Goal: Task Accomplishment & Management: Manage account settings

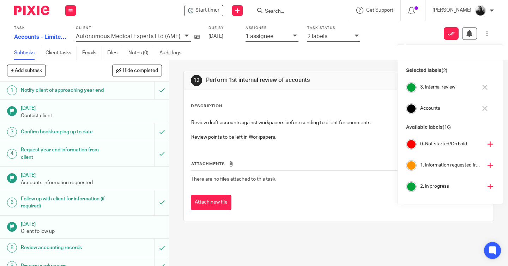
click at [30, 11] on img at bounding box center [31, 11] width 35 height 10
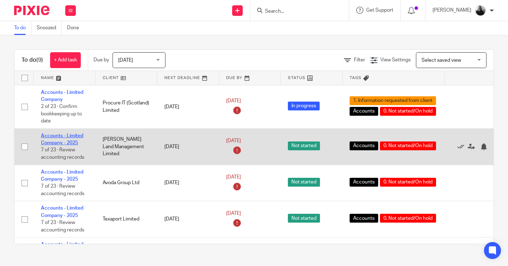
click at [67, 137] on link "Accounts - Limited Company - 2025" at bounding box center [62, 139] width 42 height 12
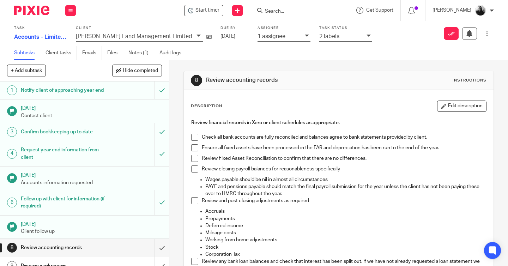
click at [196, 136] on span at bounding box center [194, 137] width 7 height 7
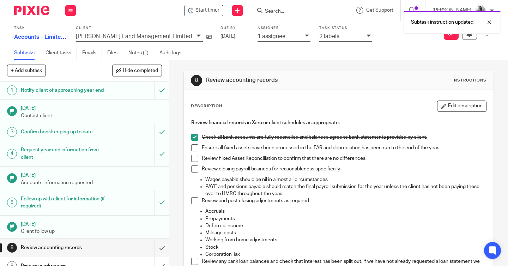
click at [195, 147] on span at bounding box center [194, 147] width 7 height 7
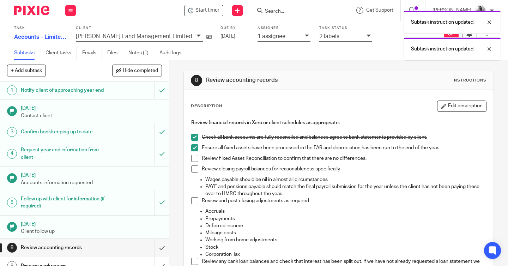
click at [195, 158] on span at bounding box center [194, 158] width 7 height 7
click at [194, 167] on span at bounding box center [194, 168] width 7 height 7
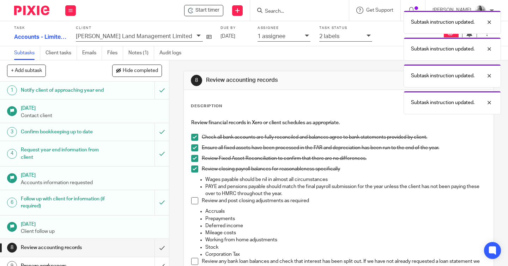
click at [194, 200] on span at bounding box center [194, 200] width 7 height 7
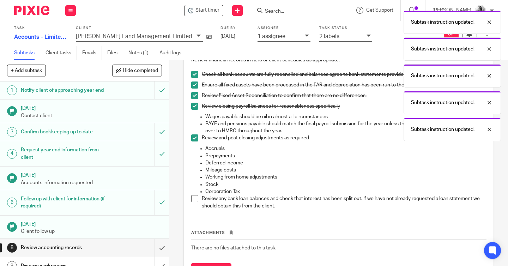
scroll to position [64, 0]
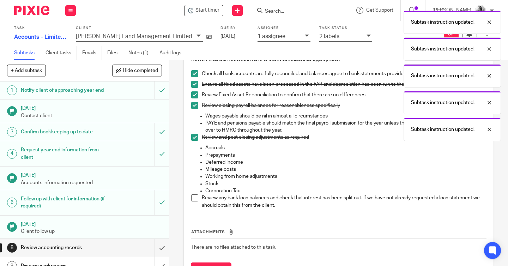
click at [195, 198] on span at bounding box center [194, 197] width 7 height 7
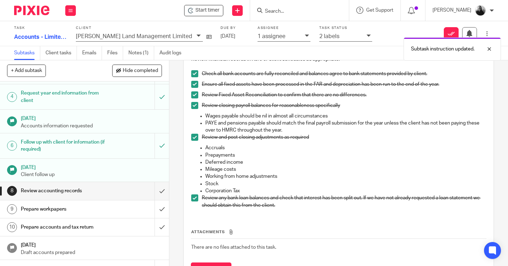
scroll to position [57, 0]
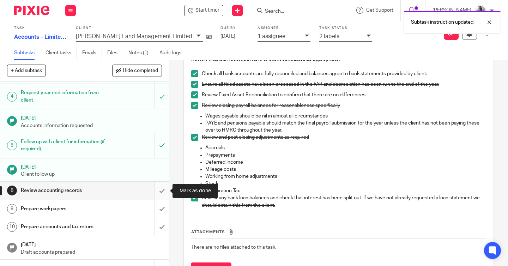
click at [162, 191] on input "submit" at bounding box center [84, 191] width 169 height 18
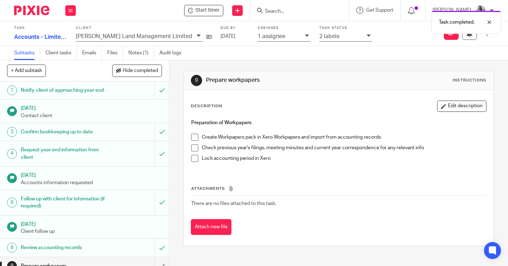
click at [197, 135] on span at bounding box center [194, 137] width 7 height 7
click at [196, 145] on span at bounding box center [194, 147] width 7 height 7
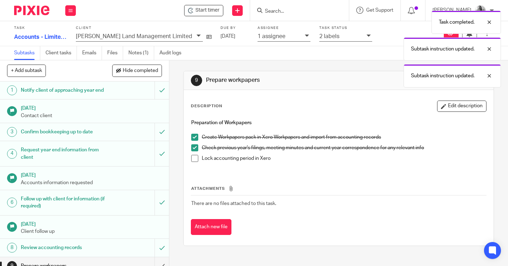
click at [196, 156] on span at bounding box center [194, 158] width 7 height 7
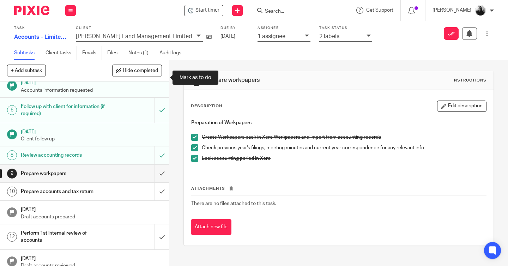
scroll to position [95, 0]
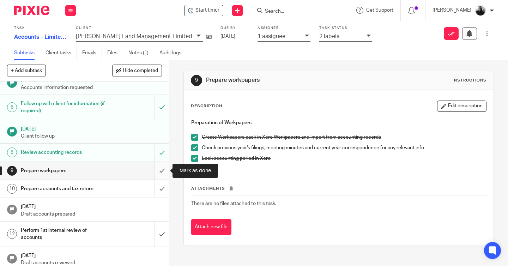
click at [157, 171] on input "submit" at bounding box center [84, 171] width 169 height 18
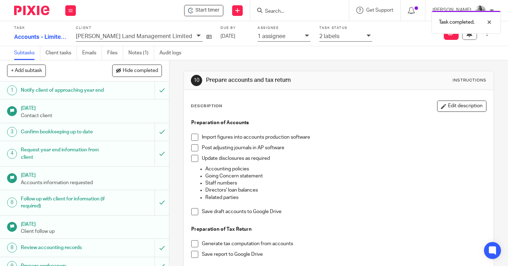
click at [193, 140] on span at bounding box center [194, 137] width 7 height 7
click at [194, 147] on span at bounding box center [194, 147] width 7 height 7
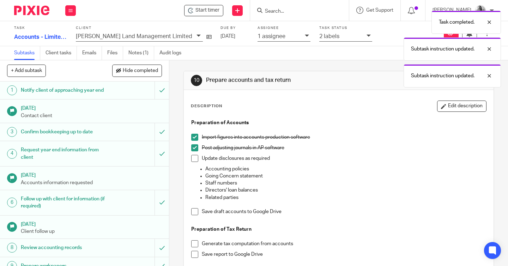
click at [195, 158] on span at bounding box center [194, 158] width 7 height 7
click at [197, 212] on span at bounding box center [194, 211] width 7 height 7
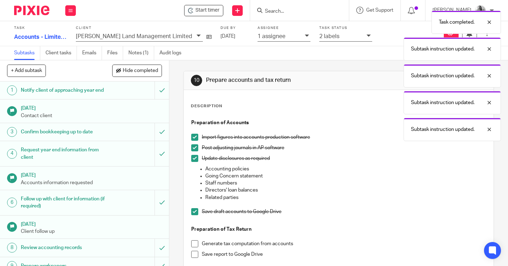
click at [197, 245] on span at bounding box center [194, 243] width 7 height 7
click at [197, 255] on span at bounding box center [194, 254] width 7 height 7
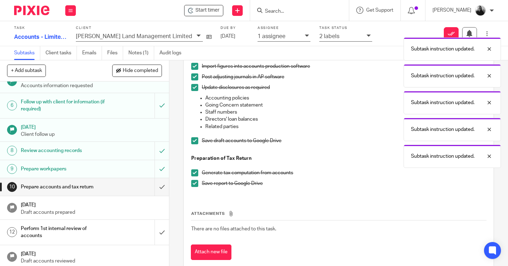
scroll to position [100, 0]
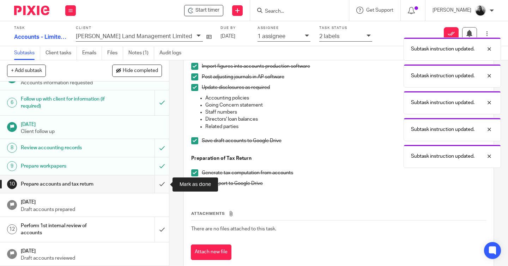
click at [159, 182] on input "submit" at bounding box center [84, 184] width 169 height 18
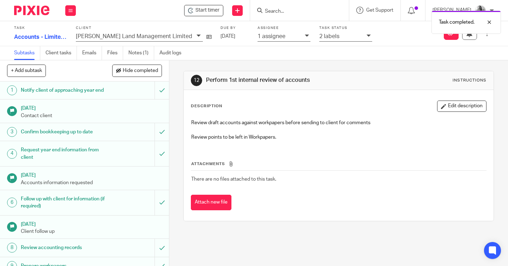
click at [305, 35] on icon at bounding box center [307, 36] width 4 height 4
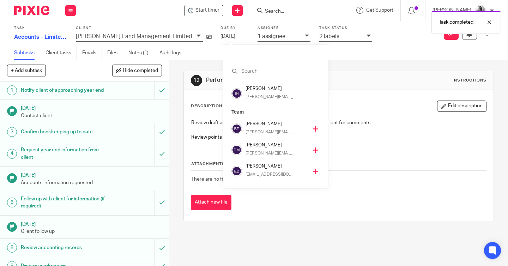
click at [313, 130] on icon at bounding box center [315, 128] width 5 height 5
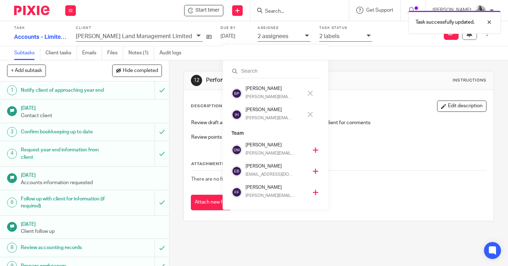
click at [308, 115] on icon at bounding box center [310, 114] width 5 height 5
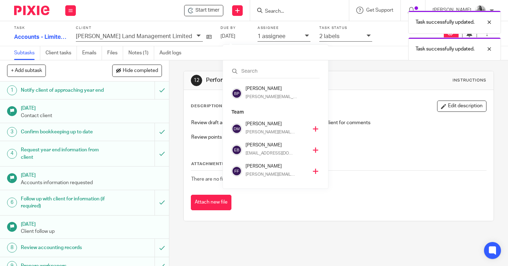
click at [333, 36] on div "Task successfully updated. Task successfully updated." at bounding box center [377, 34] width 247 height 54
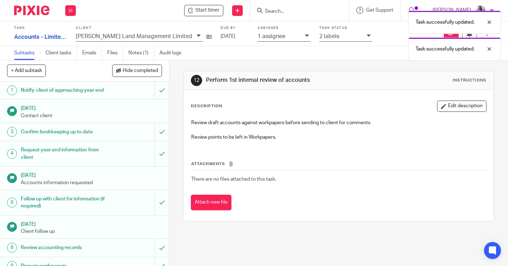
click at [334, 36] on div "Task successfully updated. Task successfully updated." at bounding box center [377, 34] width 247 height 54
click at [367, 36] on icon at bounding box center [369, 36] width 4 height 4
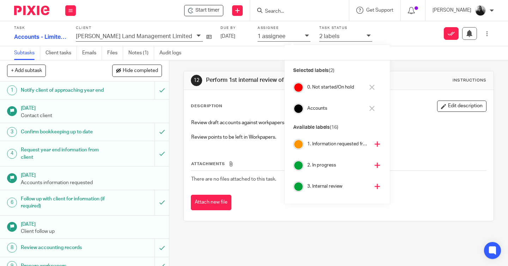
click at [375, 185] on icon at bounding box center [377, 186] width 5 height 5
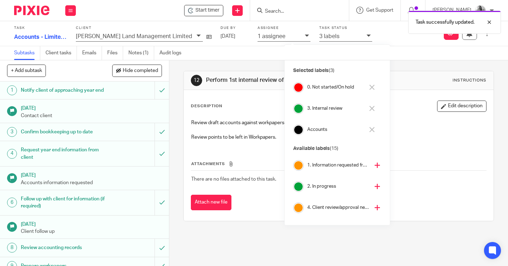
click at [373, 87] on icon at bounding box center [371, 87] width 5 height 5
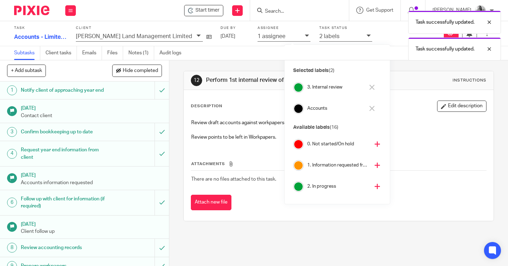
click at [176, 68] on div "12 Perform 1st internal review of accounts Instructions Description Edit descri…" at bounding box center [338, 163] width 339 height 206
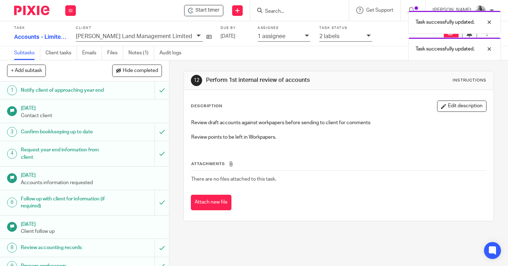
click at [29, 7] on img at bounding box center [31, 11] width 35 height 10
